Goal: Find specific page/section: Find specific page/section

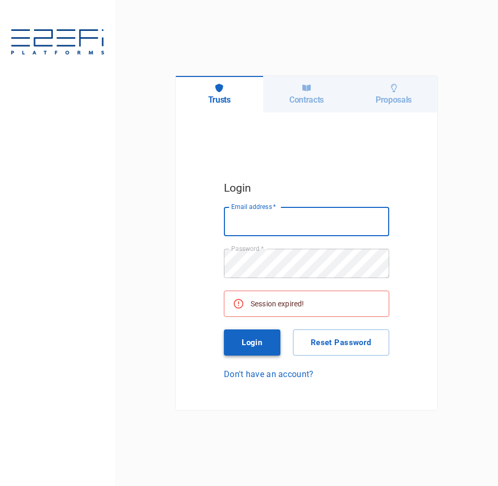
type input "[PERSON_NAME][EMAIL_ADDRESS][DOMAIN_NAME]"
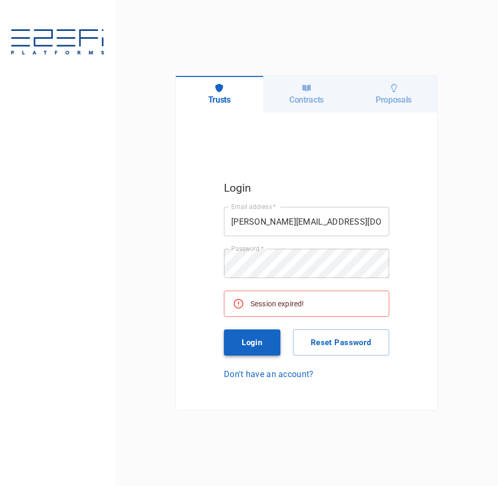
click at [260, 344] on button "Login" at bounding box center [252, 342] width 57 height 26
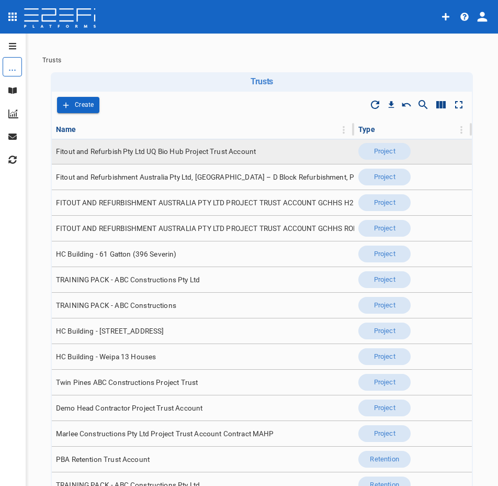
click at [197, 152] on span "Fitout and Refurbish Pty Ltd UQ Bio Hub Project Trust Account" at bounding box center [156, 152] width 200 height 10
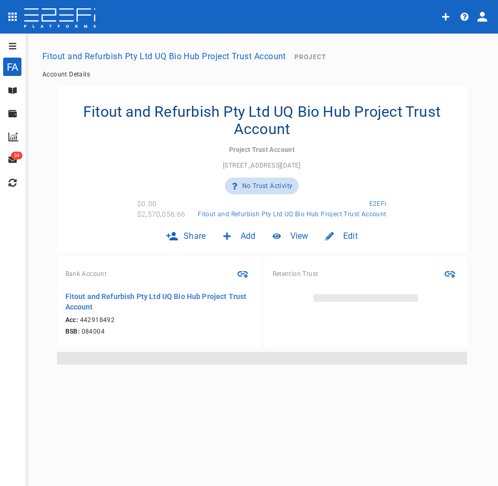
type input "Fitout and Refurbish Pty Ltd UQ Bio Hub Project Trust Account"
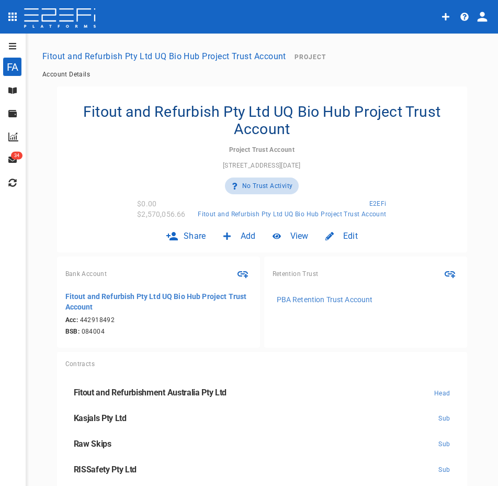
click at [16, 43] on icon "open drawer" at bounding box center [12, 46] width 7 height 6
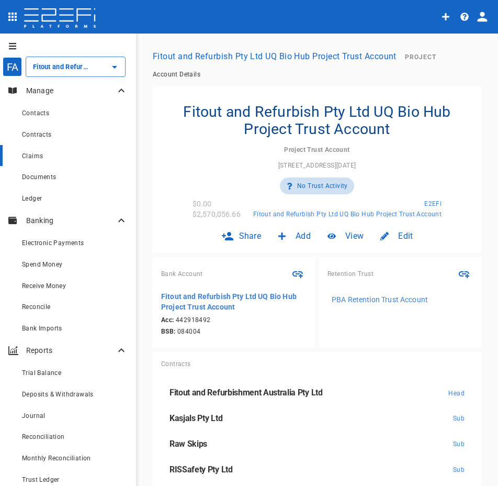
click at [58, 152] on div "Claims" at bounding box center [75, 155] width 106 height 13
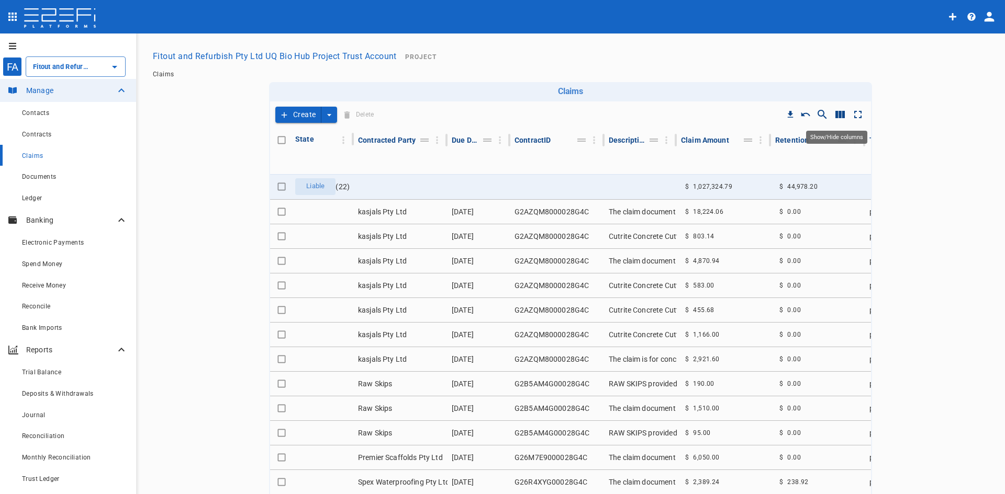
click at [498, 119] on icon "Show/Hide columns" at bounding box center [839, 114] width 13 height 13
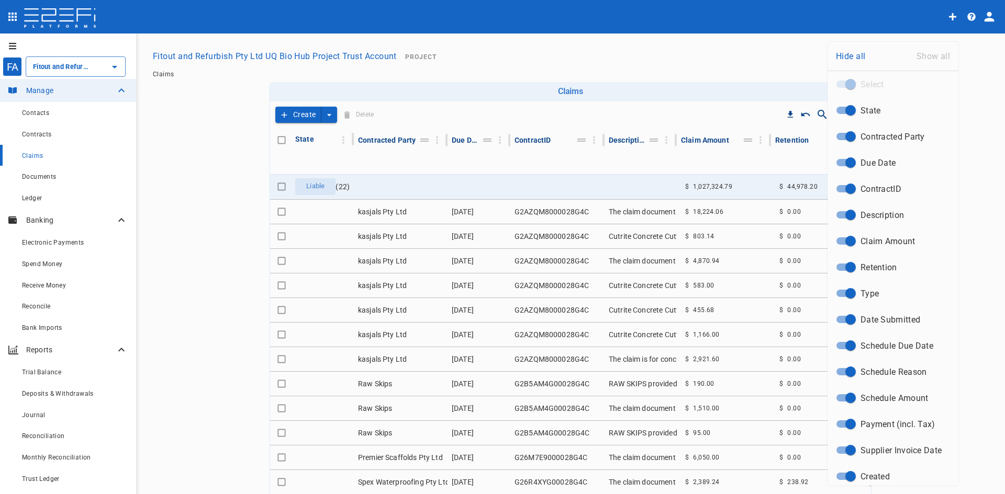
click at [498, 66] on div at bounding box center [502, 247] width 1005 height 494
